Goal: Obtain resource: Download file/media

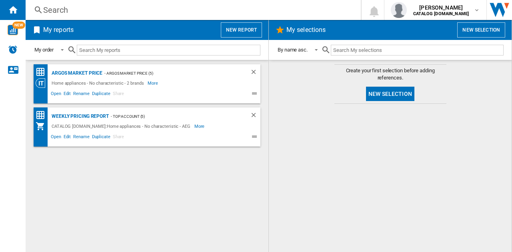
click at [244, 32] on button "New report" at bounding box center [241, 29] width 41 height 15
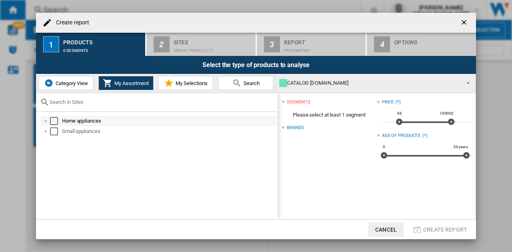
click at [55, 121] on div "Select" at bounding box center [54, 121] width 8 height 8
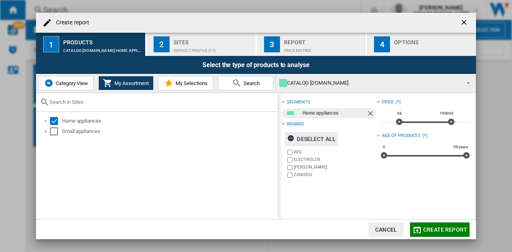
click at [290, 137] on ng-md-icon "button" at bounding box center [292, 140] width 10 height 10
click at [294, 153] on label "AEG" at bounding box center [335, 152] width 83 height 6
click at [181, 85] on span "My Selections" at bounding box center [191, 83] width 34 height 6
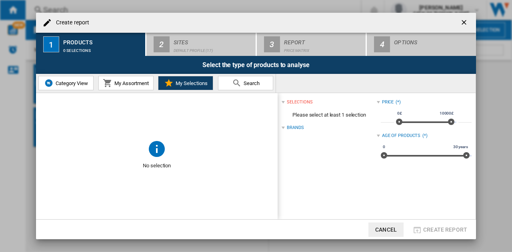
click at [137, 86] on span "My Assortment" at bounding box center [130, 83] width 36 height 6
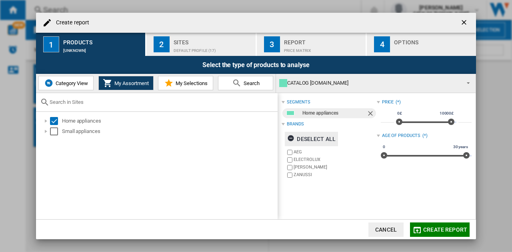
click at [319, 140] on div "Deselect all" at bounding box center [311, 139] width 48 height 14
click at [295, 151] on label "AEG" at bounding box center [335, 152] width 83 height 6
click at [210, 44] on div "Sites" at bounding box center [213, 40] width 79 height 8
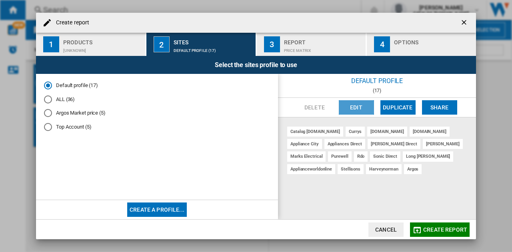
click at [360, 103] on button "Edit" at bounding box center [356, 107] width 35 height 14
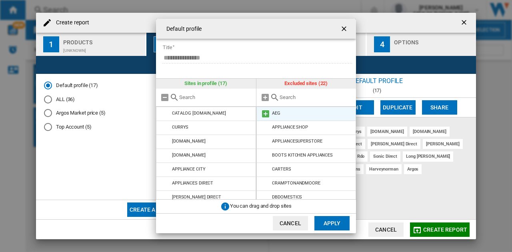
click at [289, 118] on li "AEG" at bounding box center [306, 114] width 100 height 14
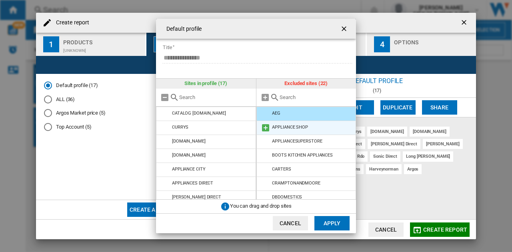
click at [286, 128] on div "APPLIANCE SHOP" at bounding box center [290, 127] width 36 height 5
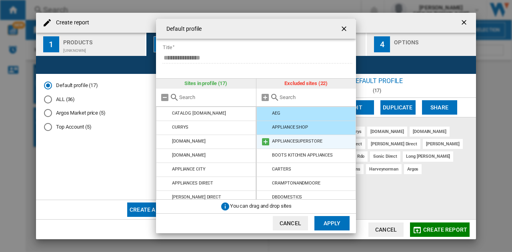
click at [286, 141] on div "APPLIANCESUPERSTORE" at bounding box center [297, 141] width 50 height 5
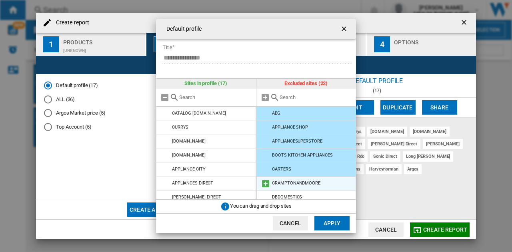
click at [293, 184] on div "CRAMPTONANDMOORE" at bounding box center [296, 183] width 48 height 5
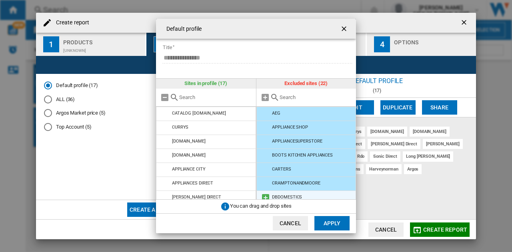
click at [290, 194] on li "DBDOMESTICS" at bounding box center [306, 198] width 100 height 14
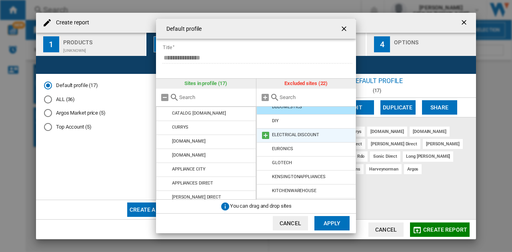
scroll to position [80, 0]
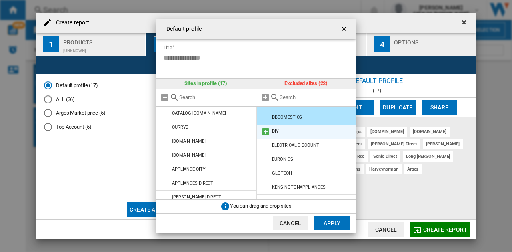
click at [292, 132] on li "DIY" at bounding box center [306, 132] width 100 height 14
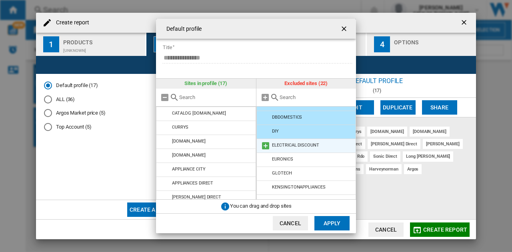
click at [290, 144] on div "ELECTRICAL DISCOUNT" at bounding box center [295, 145] width 47 height 5
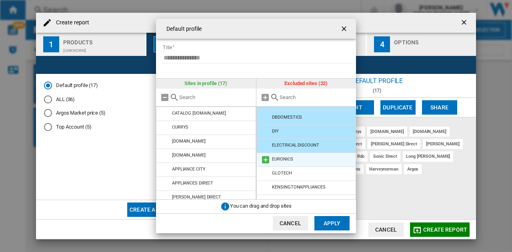
click at [288, 158] on div "EURONICS" at bounding box center [282, 159] width 21 height 5
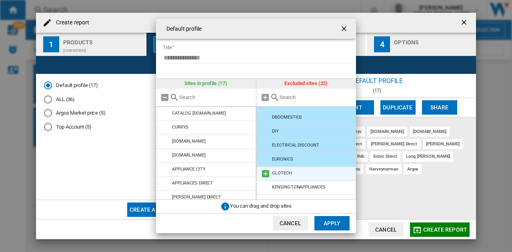
click at [287, 172] on div "GLOTECH" at bounding box center [282, 173] width 20 height 5
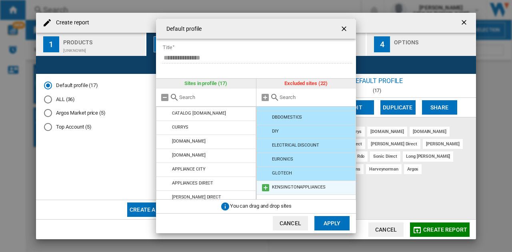
click at [286, 185] on div "KENSINGTONAPPLIANCES" at bounding box center [298, 187] width 53 height 5
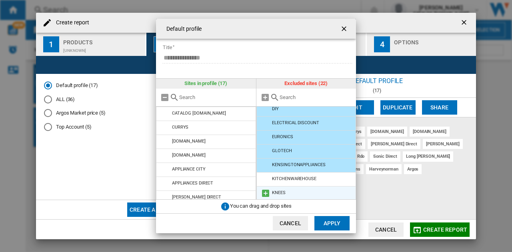
scroll to position [120, 0]
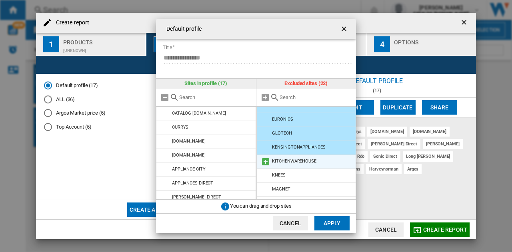
click at [293, 163] on div "KITCHENWAREHOUSE" at bounding box center [294, 161] width 44 height 5
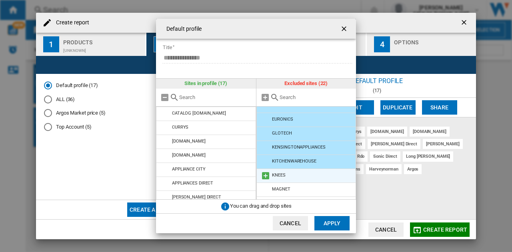
click at [291, 174] on li "KNEES" at bounding box center [306, 176] width 100 height 14
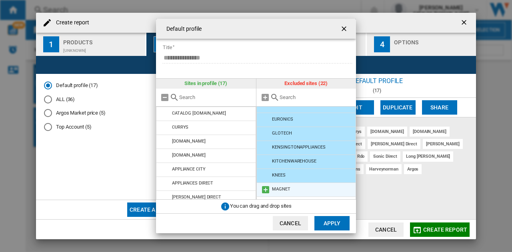
click at [291, 188] on li "MAGNET" at bounding box center [306, 190] width 100 height 14
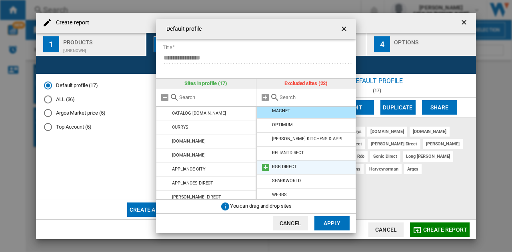
scroll to position [200, 0]
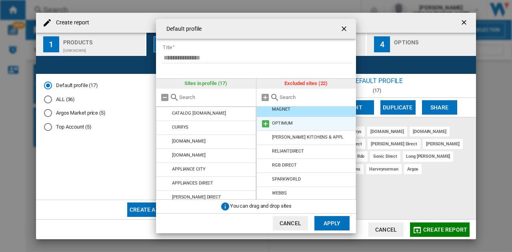
click at [298, 123] on li "OPTIMUM" at bounding box center [306, 124] width 100 height 14
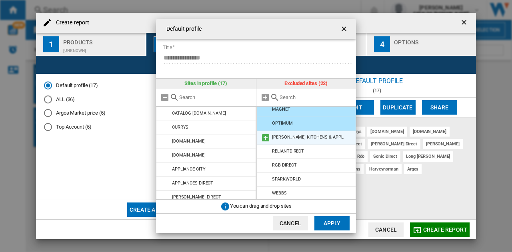
click at [298, 137] on div "[PERSON_NAME] KITCHENS & APPL" at bounding box center [307, 137] width 71 height 5
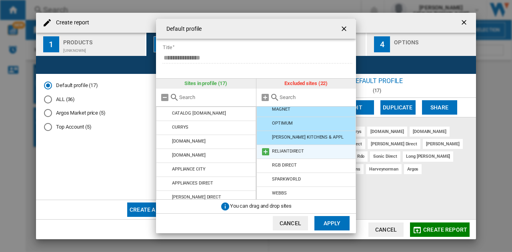
click at [297, 150] on div "RELIANTDIRECT" at bounding box center [288, 151] width 32 height 5
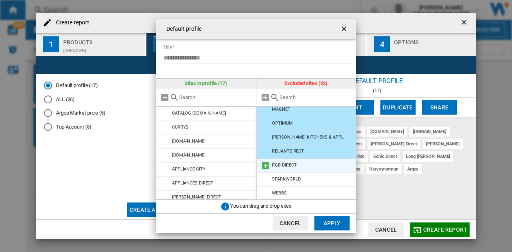
click at [294, 164] on div "RGB DIRECT" at bounding box center [284, 165] width 24 height 5
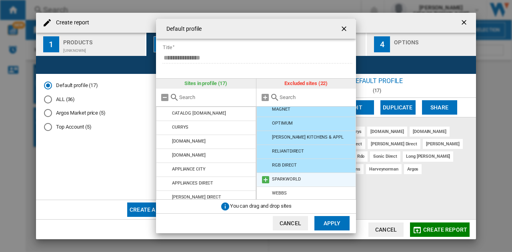
click at [291, 180] on div "SPARKWORLD" at bounding box center [286, 179] width 28 height 5
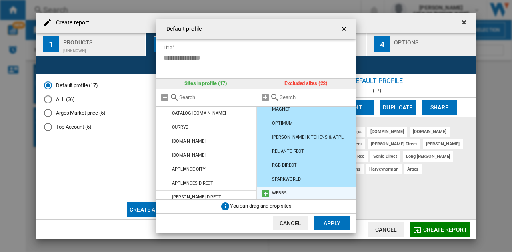
click at [286, 192] on li "WEBBS" at bounding box center [306, 194] width 100 height 14
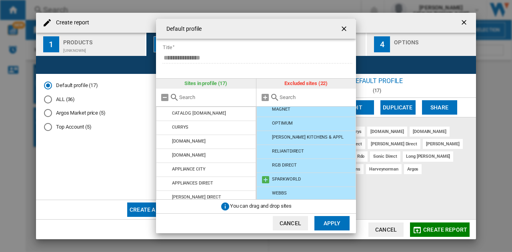
scroll to position [215, 0]
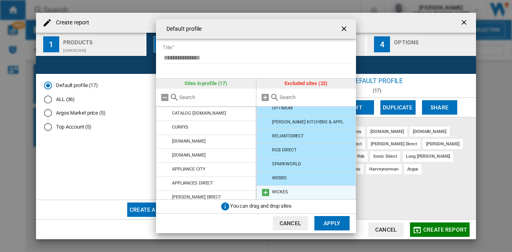
click at [285, 194] on div "WICKES" at bounding box center [280, 192] width 16 height 5
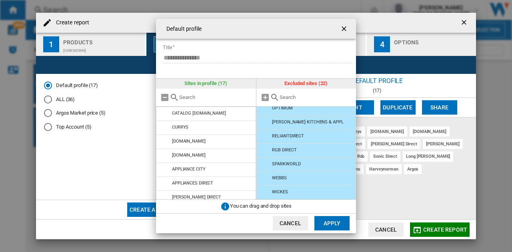
click at [328, 224] on button "Apply" at bounding box center [331, 223] width 35 height 14
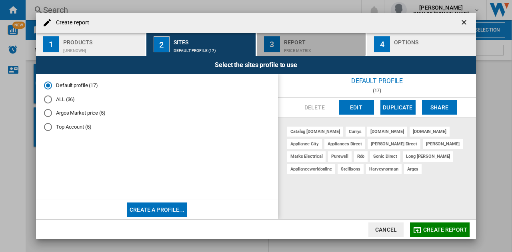
click at [289, 52] on div "Price Matrix" at bounding box center [323, 48] width 79 height 8
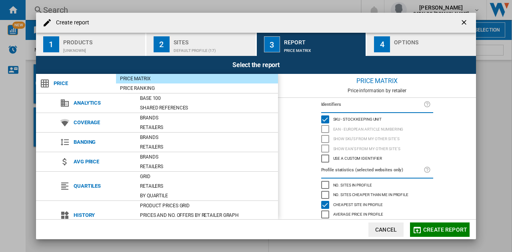
click at [416, 52] on div "button" at bounding box center [433, 48] width 79 height 8
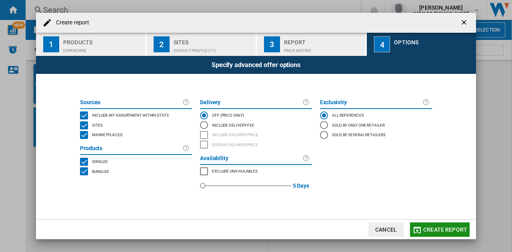
click at [436, 227] on span "Create report" at bounding box center [445, 230] width 44 height 6
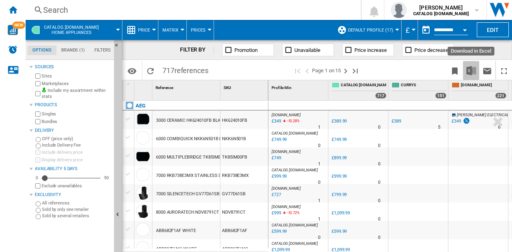
click at [470, 70] on img "Download in Excel" at bounding box center [471, 71] width 10 height 10
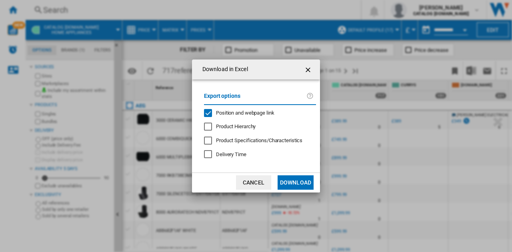
click at [308, 181] on button "Download" at bounding box center [296, 183] width 36 height 14
